Goal: Task Accomplishment & Management: Use online tool/utility

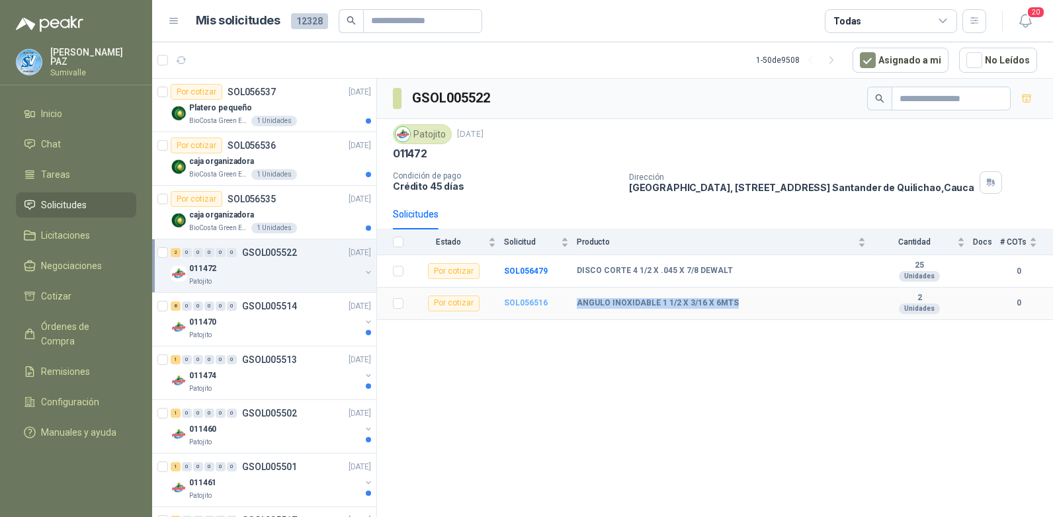
click at [521, 302] on b "SOL056516" at bounding box center [526, 302] width 44 height 9
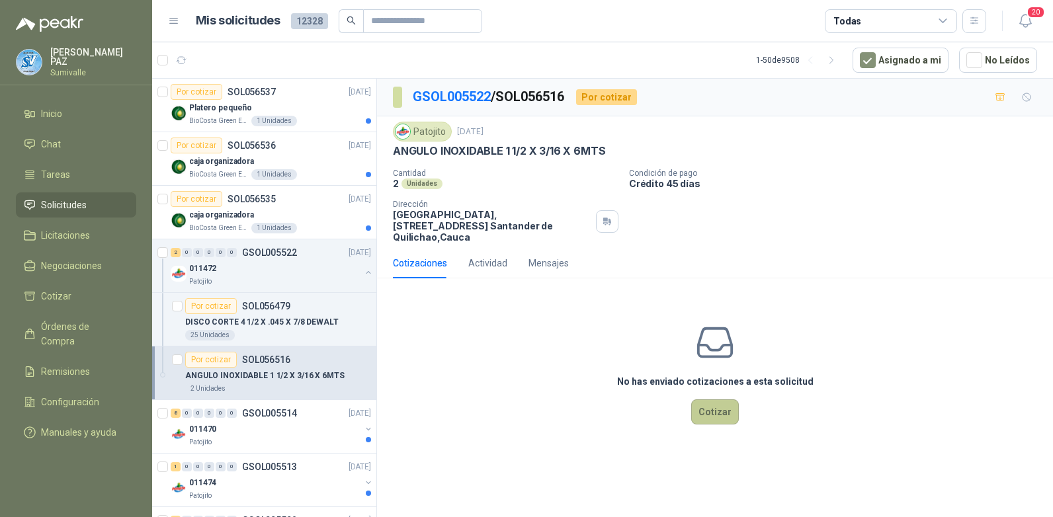
click at [719, 400] on button "Cotizar" at bounding box center [716, 412] width 48 height 25
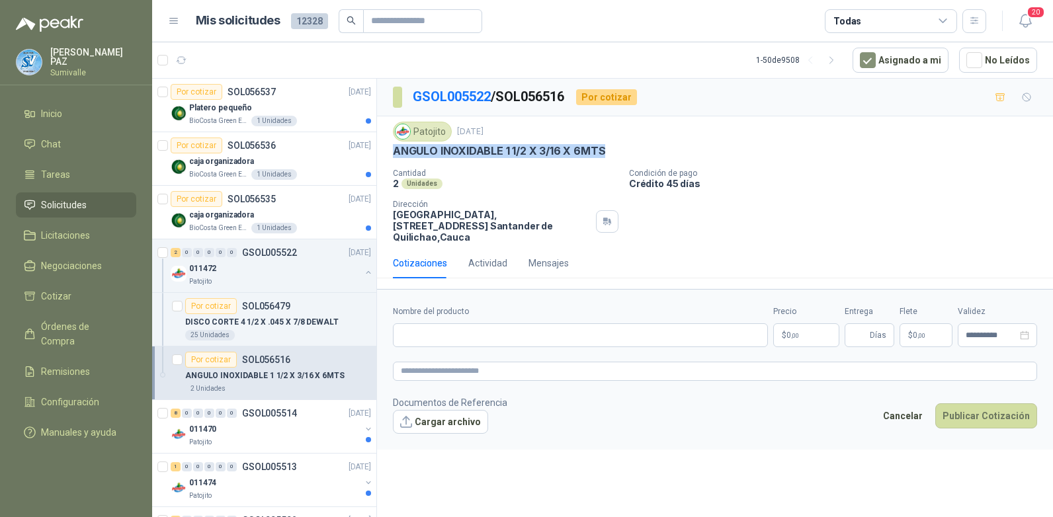
drag, startPoint x: 392, startPoint y: 148, endPoint x: 616, endPoint y: 148, distance: 224.3
click at [616, 148] on div "Patojito [DATE] ANGULO INOXIDABLE 1 1/2 X 3/16 X 6MTS Cantidad 2 Unidades Condi…" at bounding box center [715, 182] width 676 height 132
copy p "ANGULO INOXIDABLE 1 1/2 X 3/16 X 6MTS"
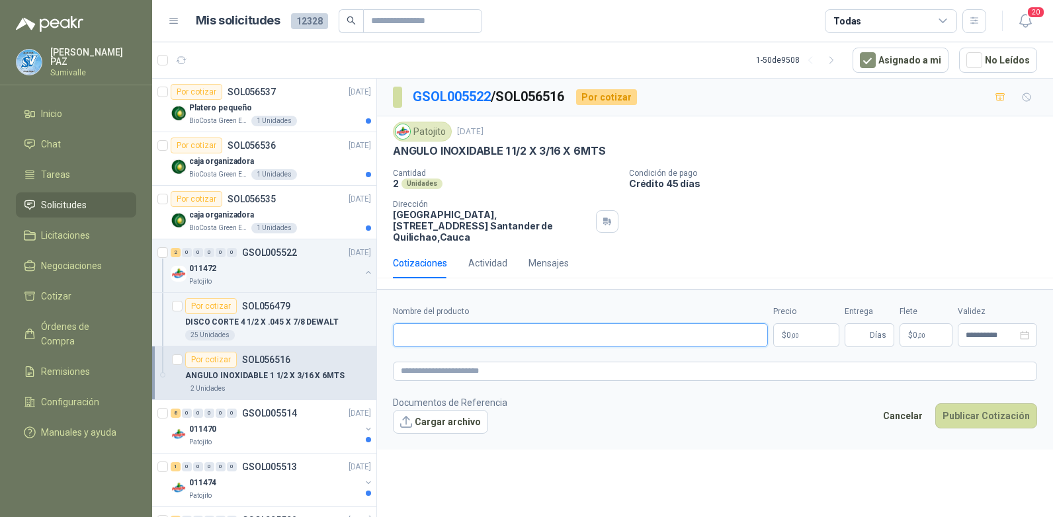
click at [444, 330] on input "Nombre del producto" at bounding box center [580, 336] width 375 height 24
paste input "**********"
type input "**********"
click at [803, 324] on p "$ 0 ,00" at bounding box center [807, 336] width 66 height 24
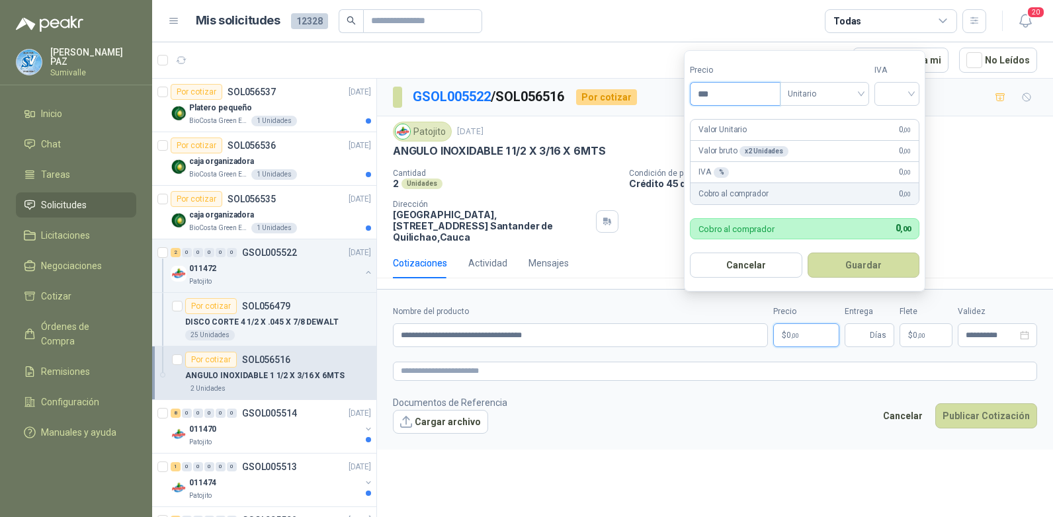
drag, startPoint x: 712, startPoint y: 83, endPoint x: 695, endPoint y: 83, distance: 16.6
click at [695, 83] on input "***" at bounding box center [735, 94] width 89 height 22
type input "*********"
click at [896, 85] on input "search" at bounding box center [897, 93] width 29 height 20
click at [898, 116] on div "19%" at bounding box center [900, 121] width 24 height 15
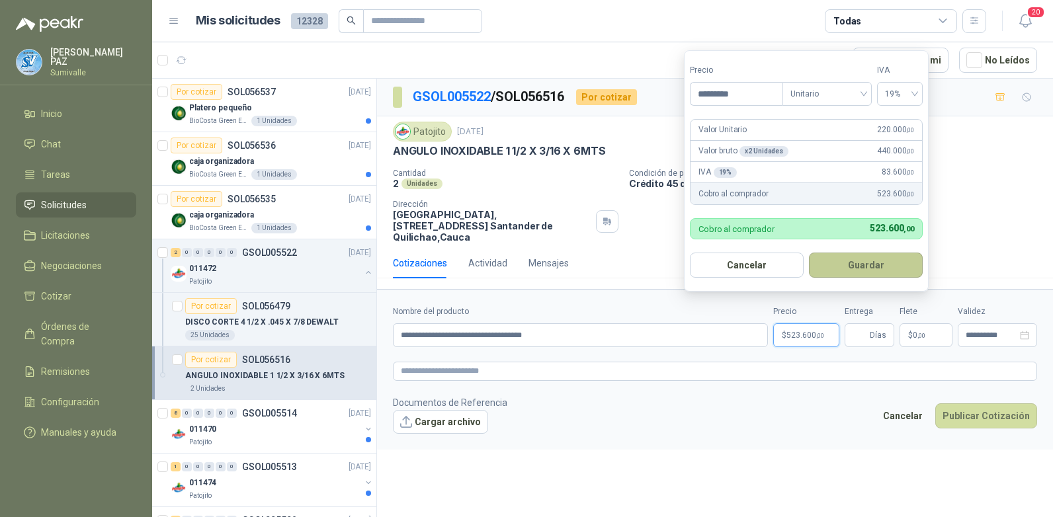
click at [871, 263] on button "Guardar" at bounding box center [866, 265] width 114 height 25
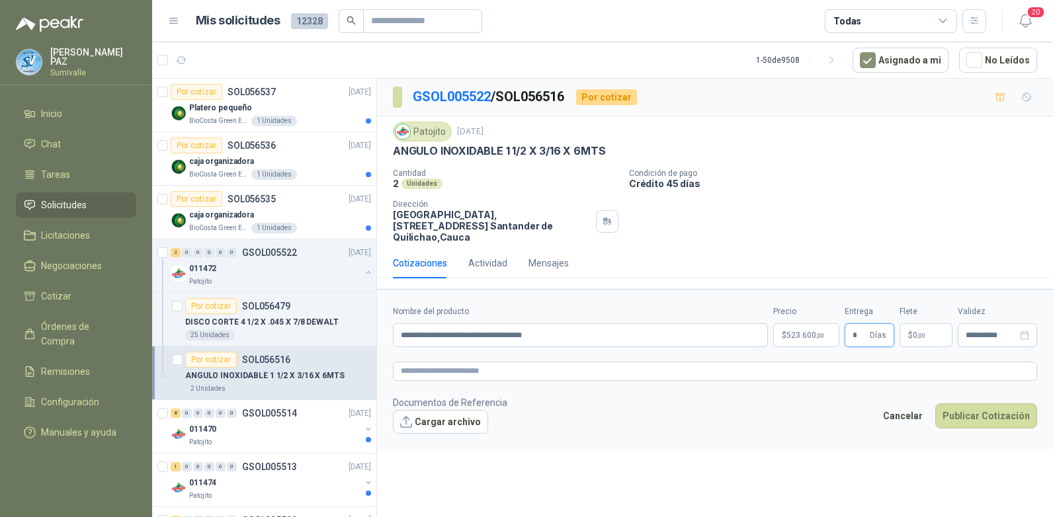
type input "*"
click at [898, 332] on span ",00" at bounding box center [922, 335] width 8 height 7
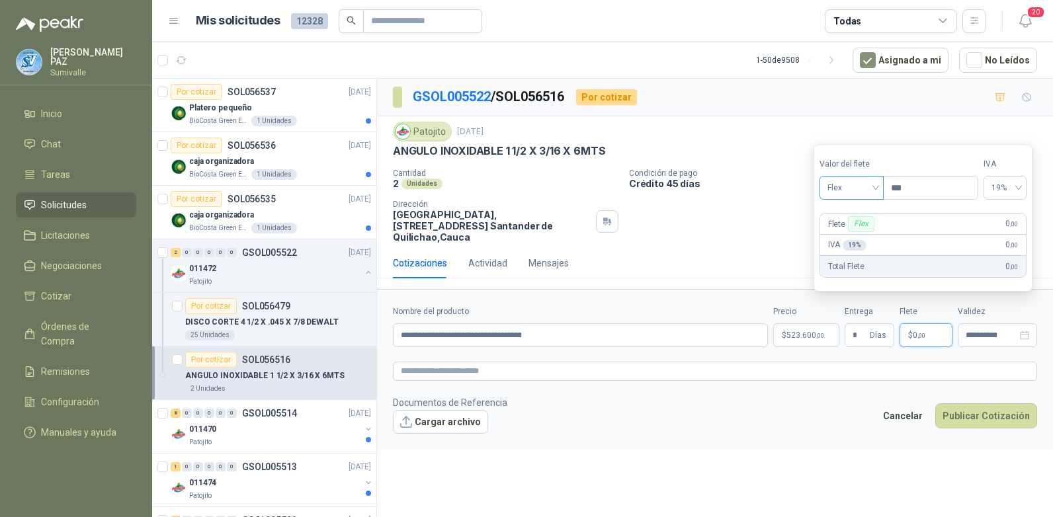
click at [870, 181] on span "Flex" at bounding box center [852, 188] width 48 height 20
click at [853, 237] on div "Incluido" at bounding box center [853, 237] width 46 height 15
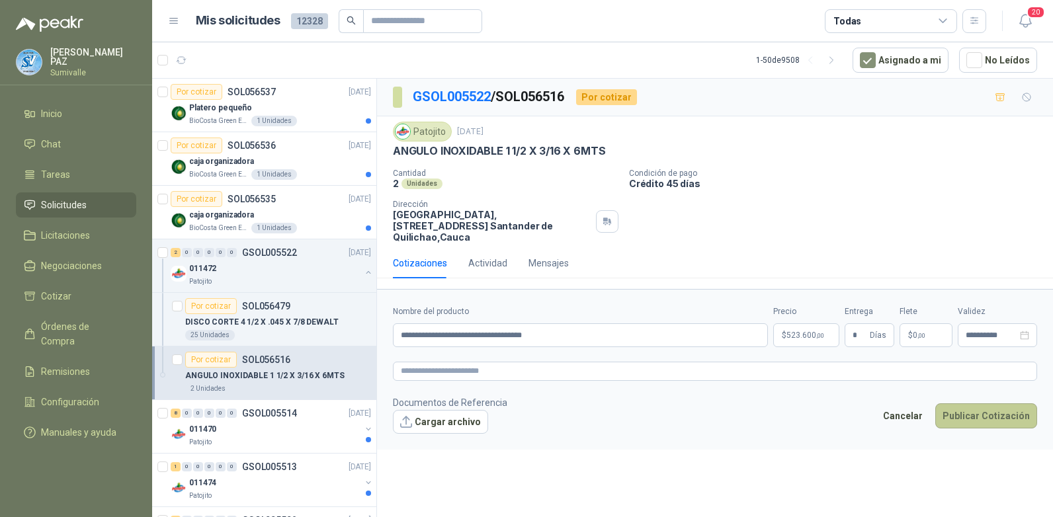
click at [898, 406] on button "Publicar Cotización" at bounding box center [987, 416] width 102 height 25
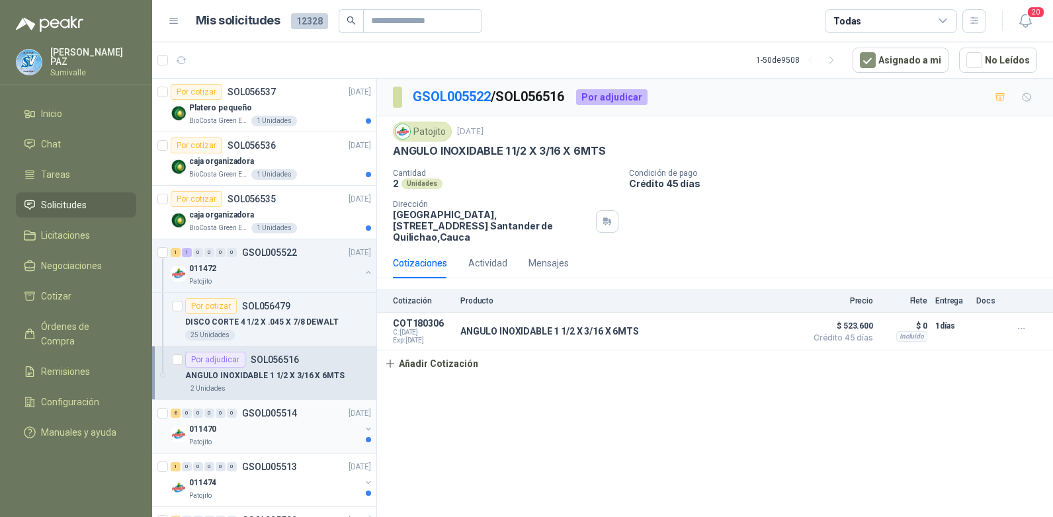
click at [282, 424] on div "011470" at bounding box center [274, 430] width 171 height 16
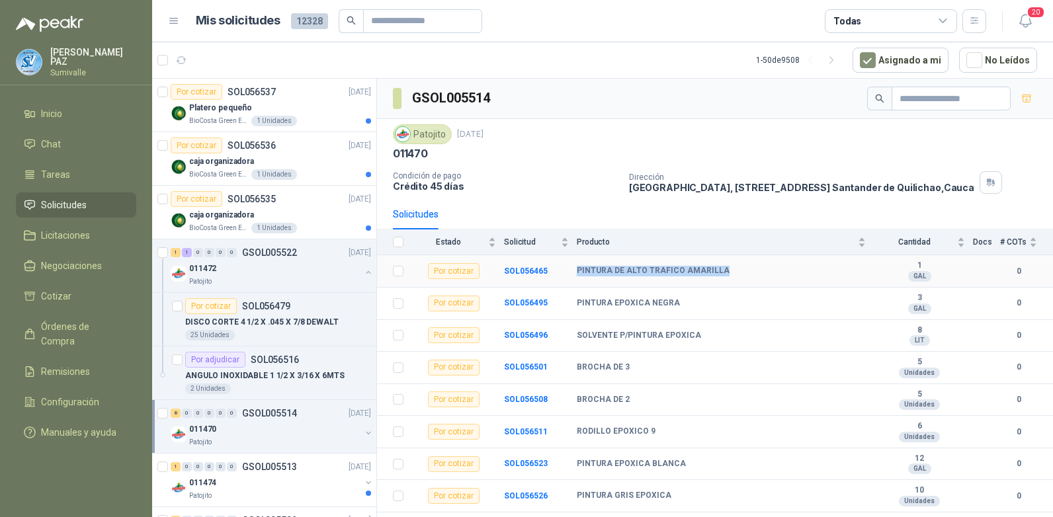
drag, startPoint x: 577, startPoint y: 273, endPoint x: 736, endPoint y: 268, distance: 158.9
click at [736, 268] on div "PINTURA DE ALTO TRAFICO AMARILLA" at bounding box center [721, 271] width 289 height 11
copy b "PINTURA DE ALTO TRAFICO AMARILLA"
drag, startPoint x: 570, startPoint y: 302, endPoint x: 701, endPoint y: 304, distance: 131.0
click at [701, 304] on tr "Por cotizar SOL056495 PINTURA EPOXICA NEGRA 3 GAL 0" at bounding box center [715, 304] width 676 height 32
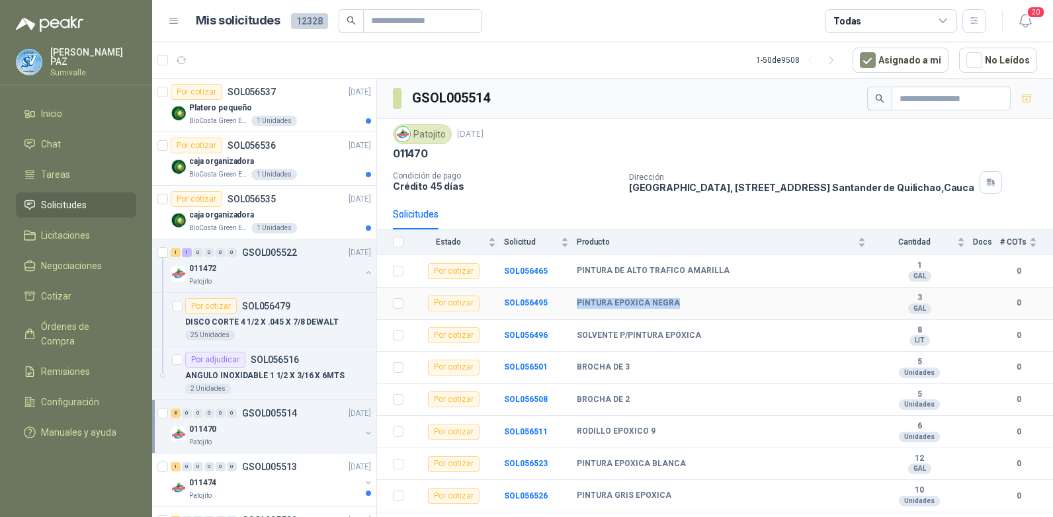
copy tr "PINTURA EPOXICA NEGRA"
drag, startPoint x: 576, startPoint y: 334, endPoint x: 703, endPoint y: 332, distance: 127.7
click at [703, 332] on tr "Por cotizar SOL056496 SOLVENTE P/PINTURA EPOXICA 8 LIT 0" at bounding box center [715, 336] width 676 height 32
copy tr "SOLVENTE P/PINTURA EPOXICA"
drag, startPoint x: 576, startPoint y: 466, endPoint x: 709, endPoint y: 466, distance: 133.0
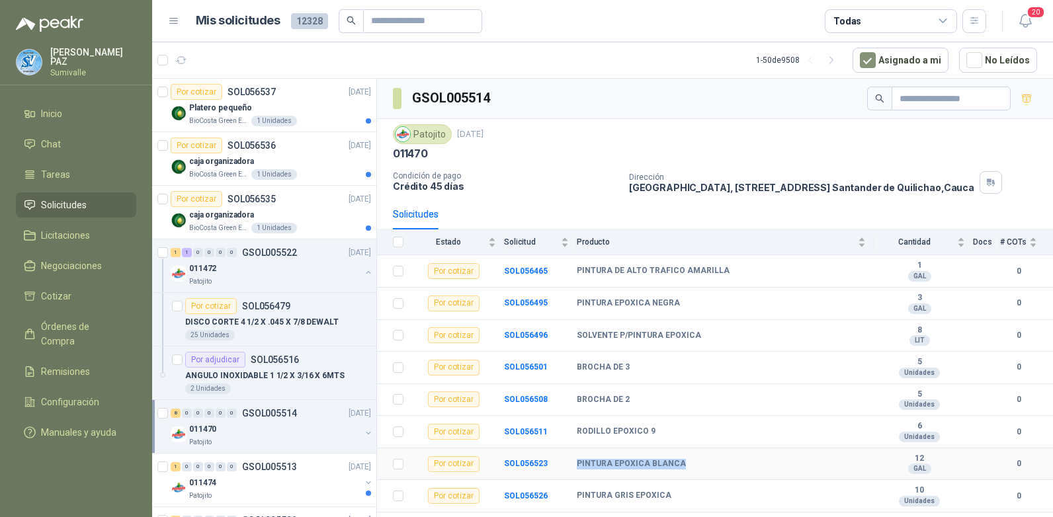
click at [709, 429] on tr "Por cotizar SOL056523 PINTURA EPOXICA BLANCA 12 GAL 0" at bounding box center [715, 465] width 676 height 32
copy tr "PINTURA EPOXICA BLANCA"
drag, startPoint x: 574, startPoint y: 496, endPoint x: 739, endPoint y: 484, distance: 165.2
click at [739, 429] on tr "Por cotizar SOL056526 PINTURA GRIS EPOXICA 10 Unidades 0" at bounding box center [715, 496] width 676 height 32
copy tr "PINTURA GRIS EPOXICA"
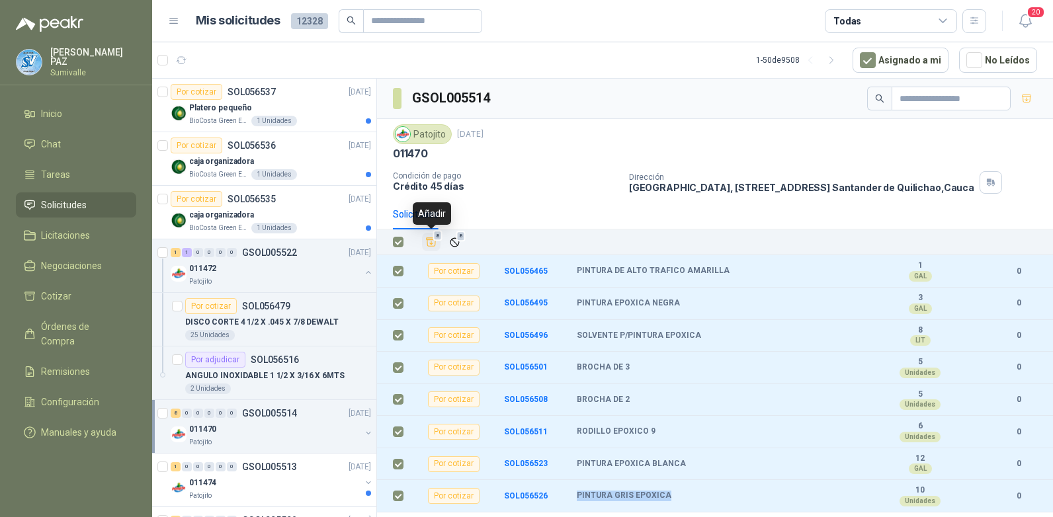
click at [431, 242] on icon "Añadir" at bounding box center [432, 242] width 10 height 9
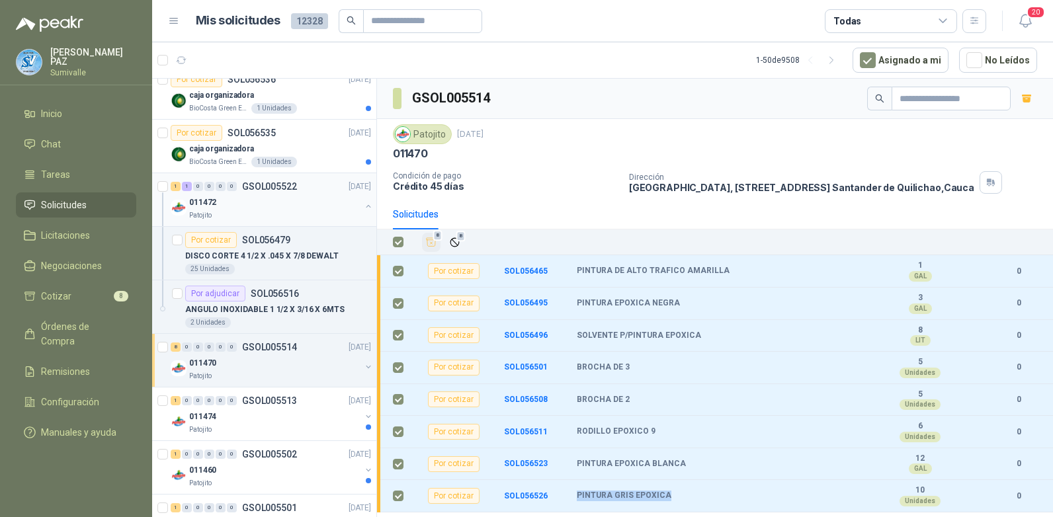
click at [363, 204] on button "button" at bounding box center [368, 206] width 11 height 11
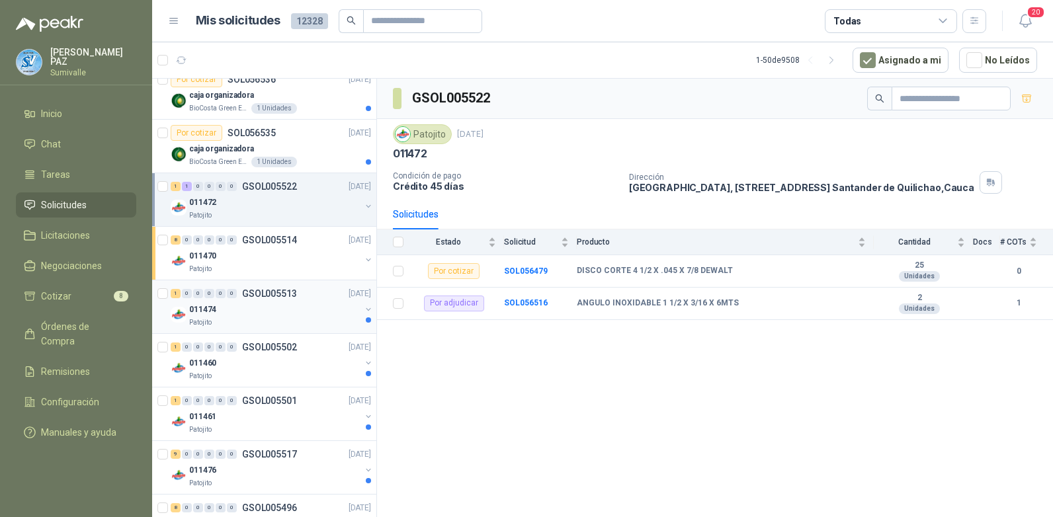
click at [275, 310] on div "011474" at bounding box center [274, 310] width 171 height 16
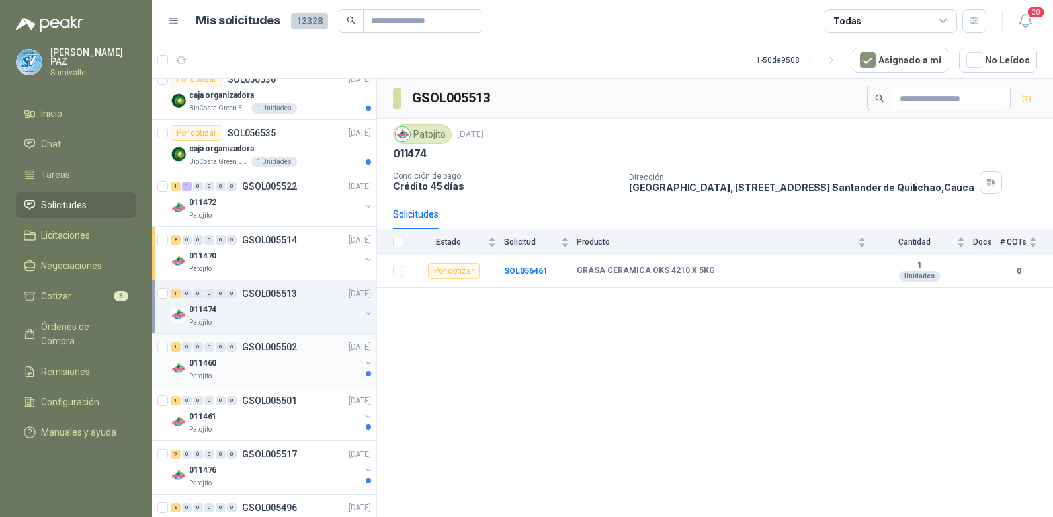
click at [295, 373] on div "Patojito" at bounding box center [274, 376] width 171 height 11
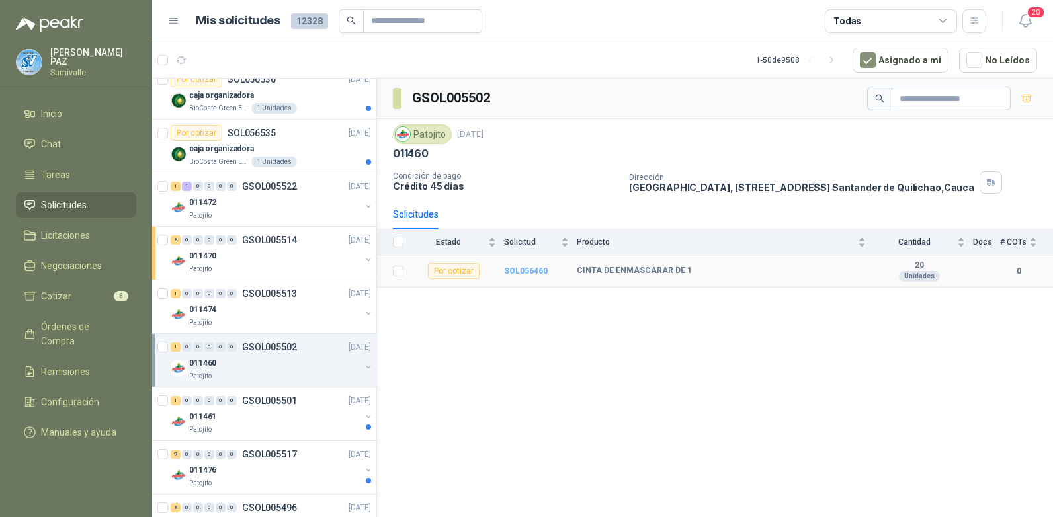
click at [533, 270] on b "SOL056460" at bounding box center [526, 271] width 44 height 9
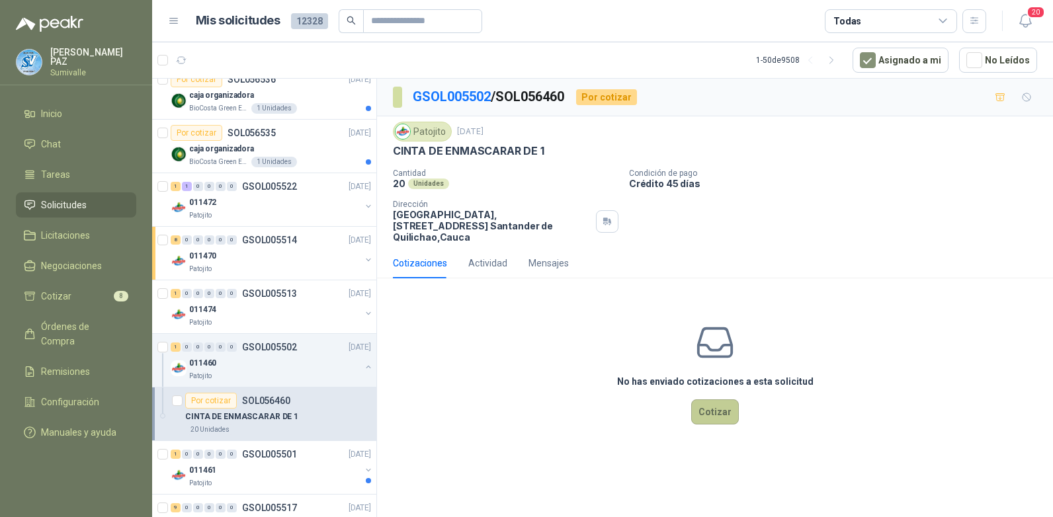
click at [710, 402] on button "Cotizar" at bounding box center [716, 412] width 48 height 25
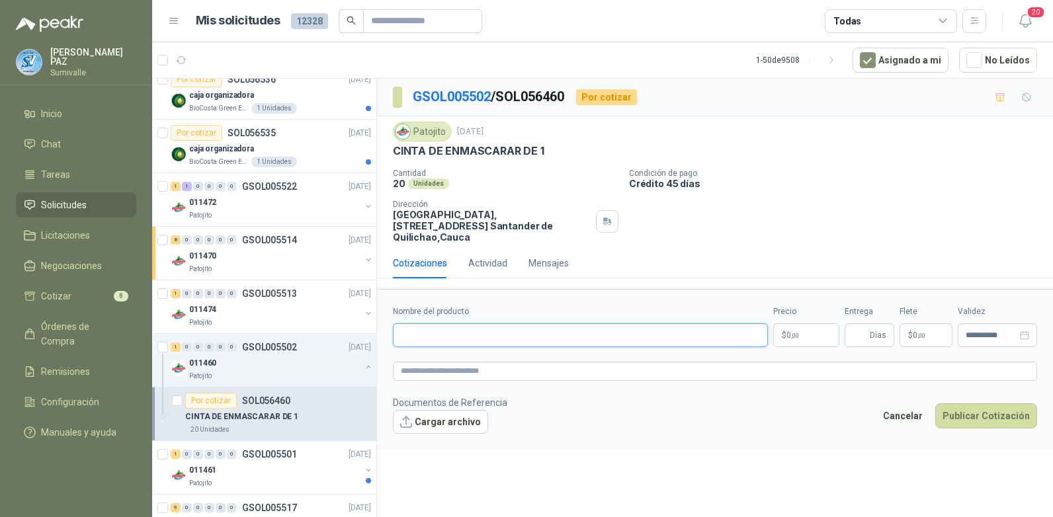
click at [425, 326] on input "Nombre del producto" at bounding box center [580, 336] width 375 height 24
paste input "**********"
type input "**********"
click at [814, 324] on p "$ 0 ,00" at bounding box center [807, 336] width 66 height 24
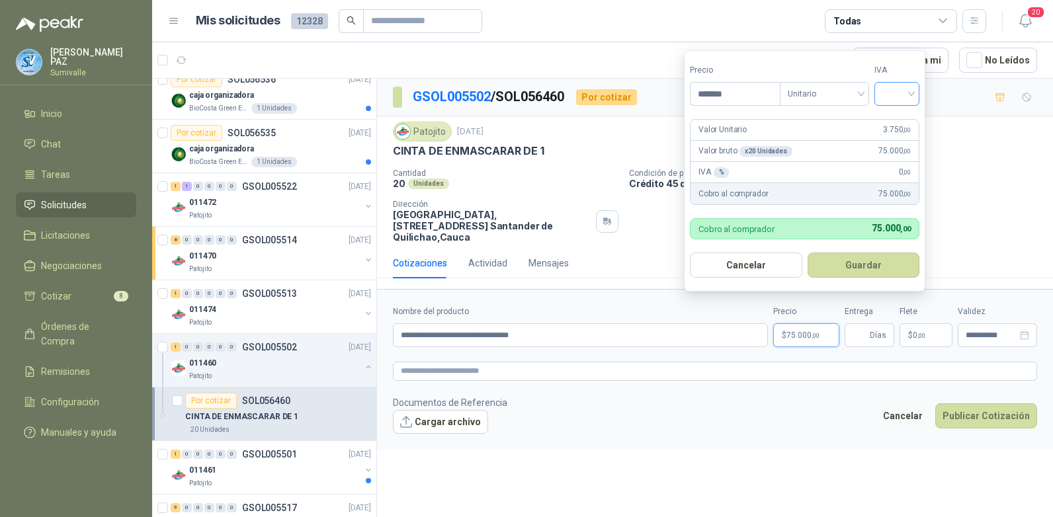
type input "*******"
click at [896, 89] on input "search" at bounding box center [897, 93] width 29 height 20
click at [896, 117] on div "19%" at bounding box center [900, 121] width 24 height 15
click at [868, 263] on button "Guardar" at bounding box center [866, 265] width 114 height 25
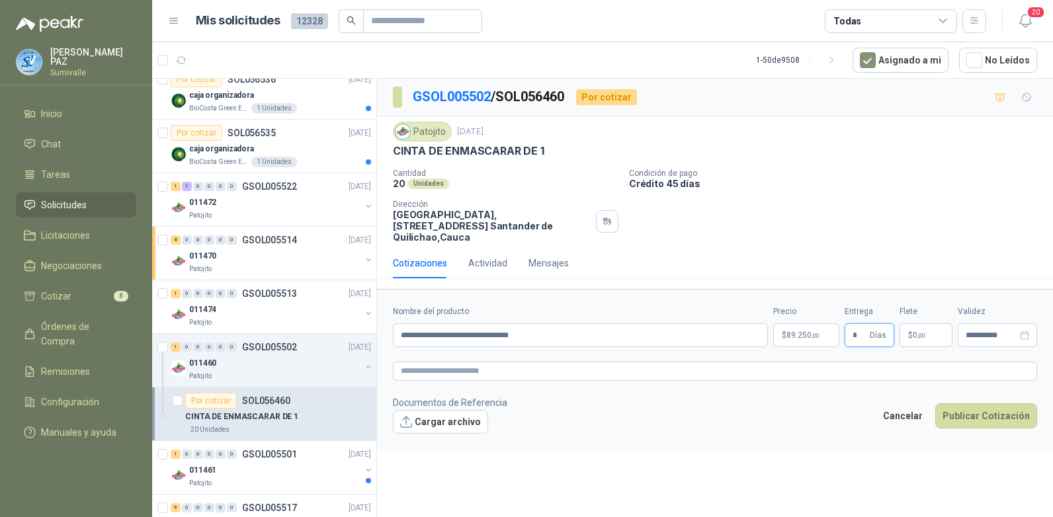
type input "*"
click at [898, 332] on span "0 ,00" at bounding box center [919, 336] width 13 height 8
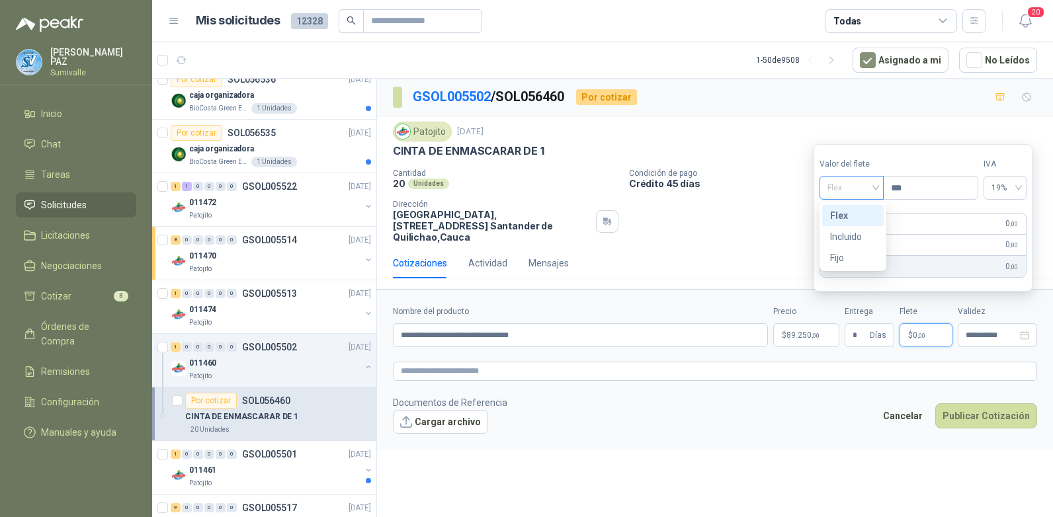
click at [829, 190] on span "Flex" at bounding box center [852, 188] width 48 height 20
click at [851, 238] on div "Incluido" at bounding box center [853, 237] width 46 height 15
click at [898, 404] on button "Publicar Cotización" at bounding box center [987, 416] width 102 height 25
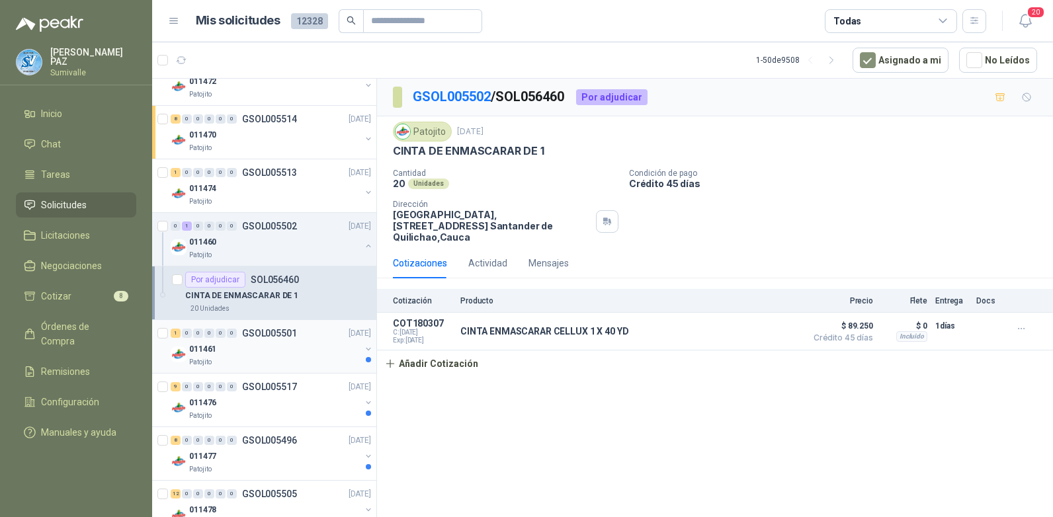
scroll to position [199, 0]
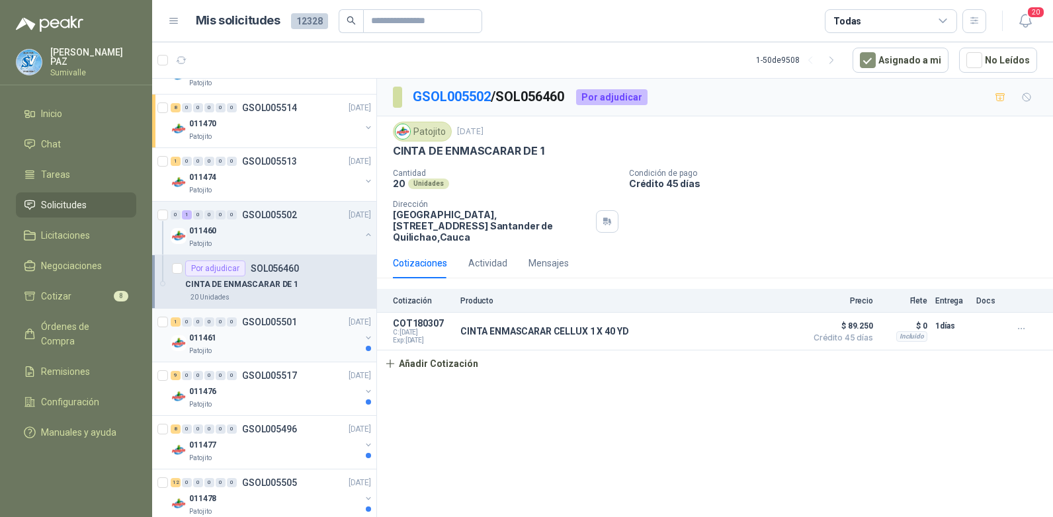
click at [310, 328] on div "1 0 0 0 0 0 GSOL005501 [DATE]" at bounding box center [272, 322] width 203 height 16
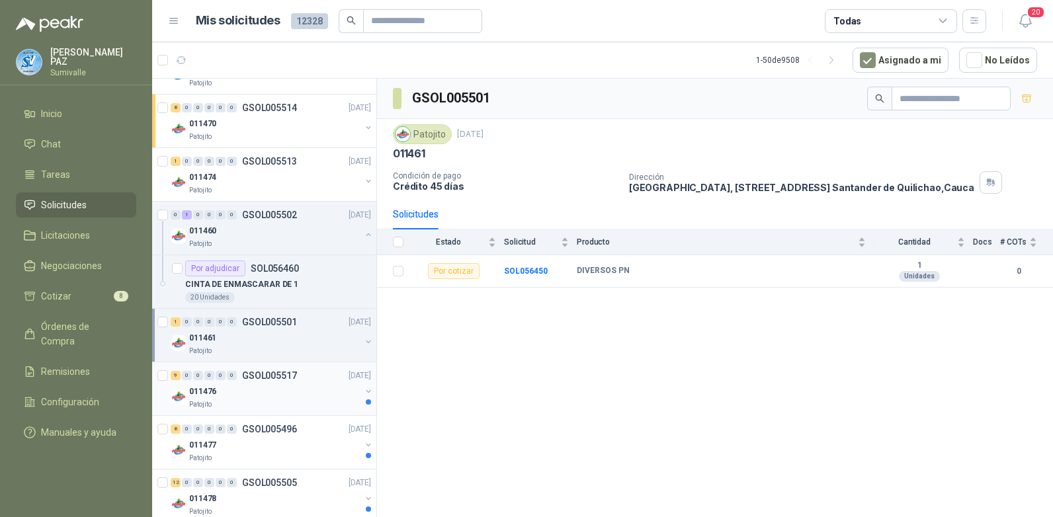
click at [298, 389] on div "011476" at bounding box center [274, 392] width 171 height 16
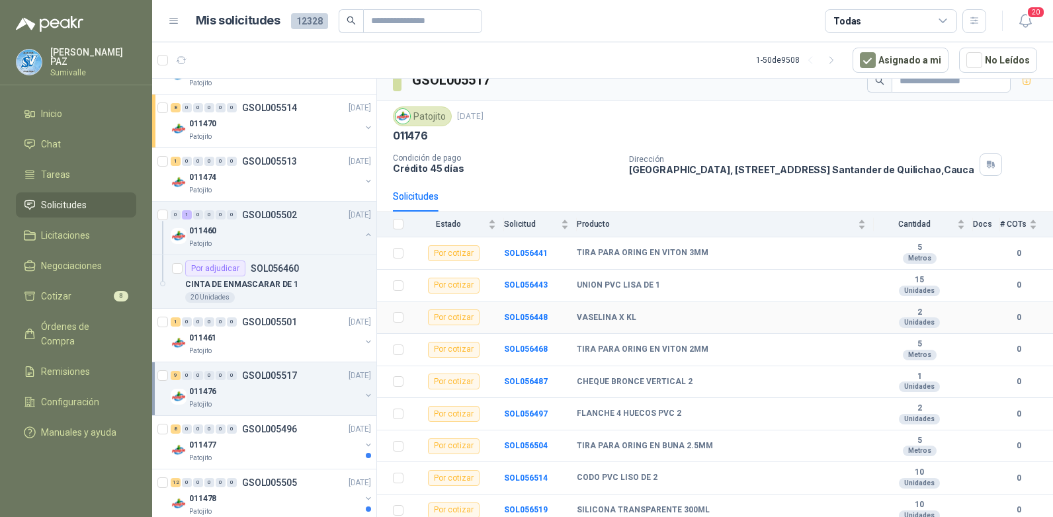
scroll to position [23, 0]
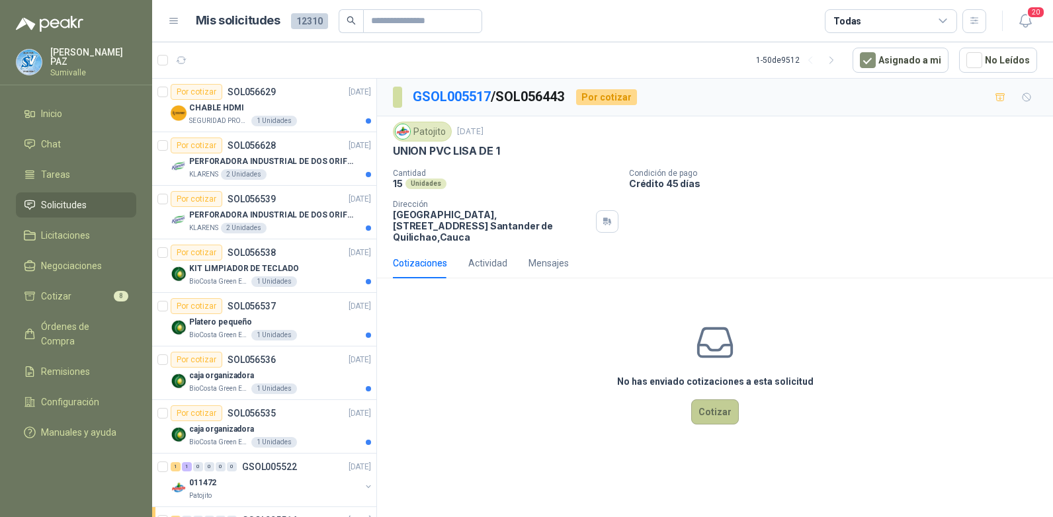
click at [707, 406] on button "Cotizar" at bounding box center [716, 412] width 48 height 25
